Goal: Navigation & Orientation: Find specific page/section

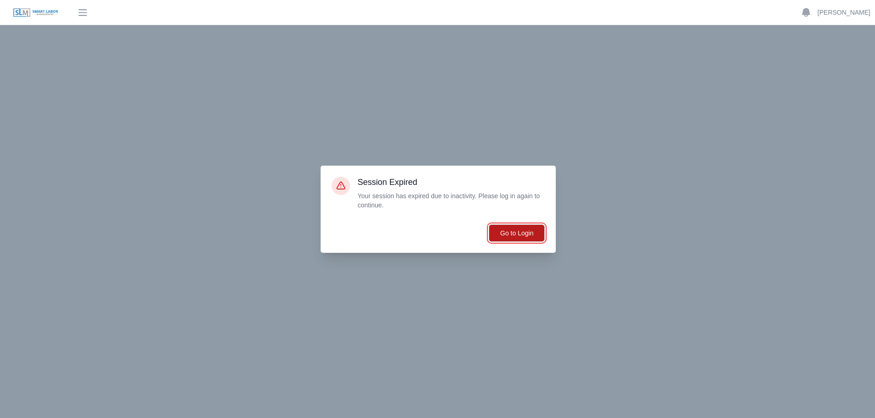
click at [521, 237] on button "Go to Login" at bounding box center [517, 233] width 56 height 17
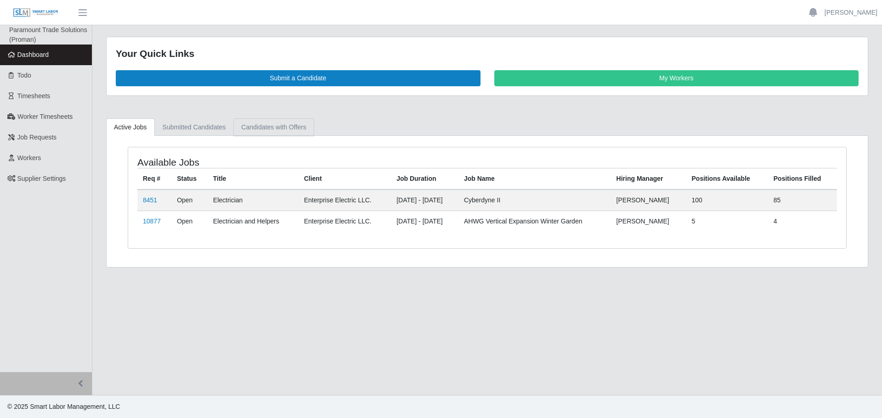
click at [298, 122] on link "Candidates with Offers" at bounding box center [273, 127] width 80 height 18
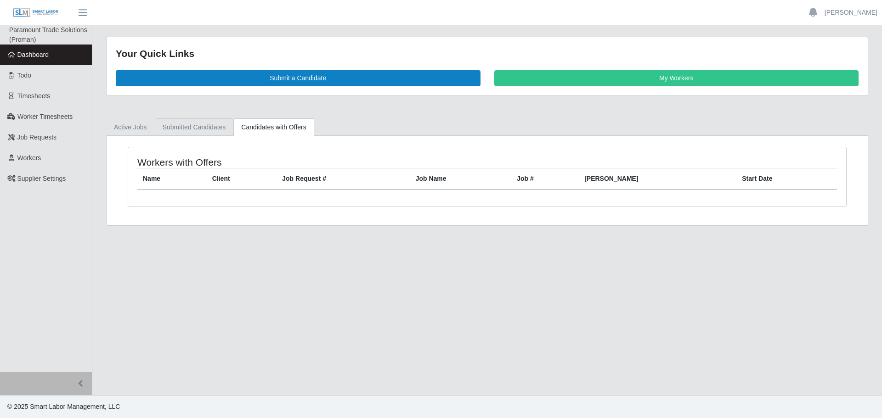
click at [193, 128] on link "Submitted Candidates" at bounding box center [194, 127] width 79 height 18
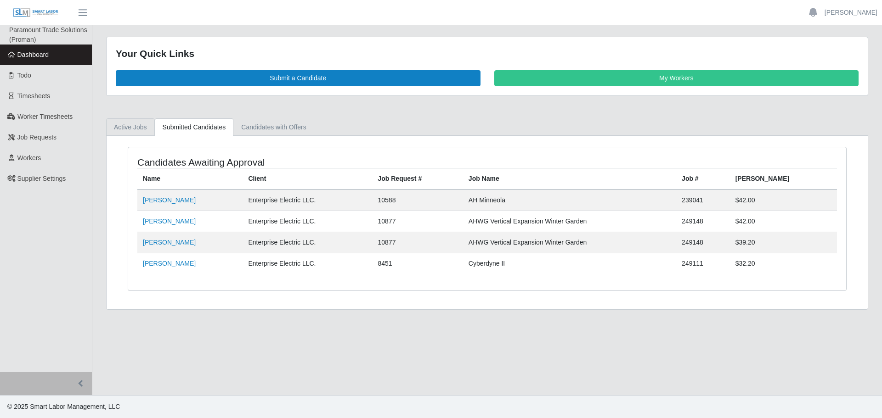
click at [132, 128] on link "Active Jobs" at bounding box center [130, 127] width 49 height 18
